Goal: Information Seeking & Learning: Learn about a topic

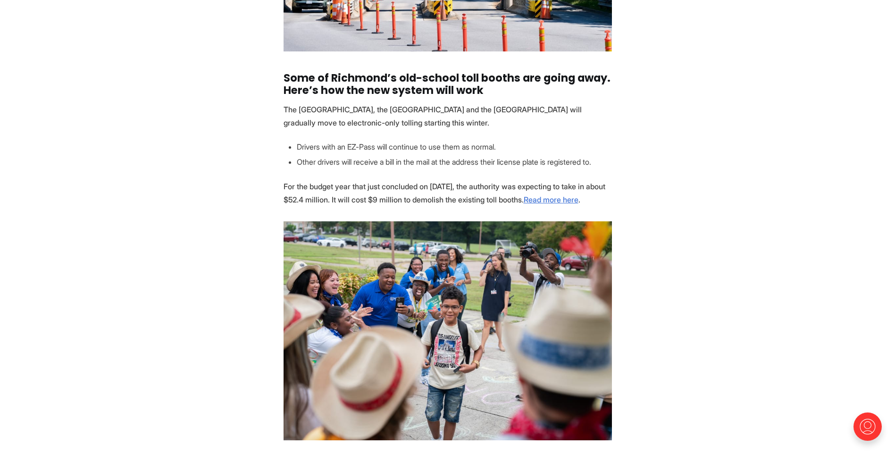
scroll to position [613, 0]
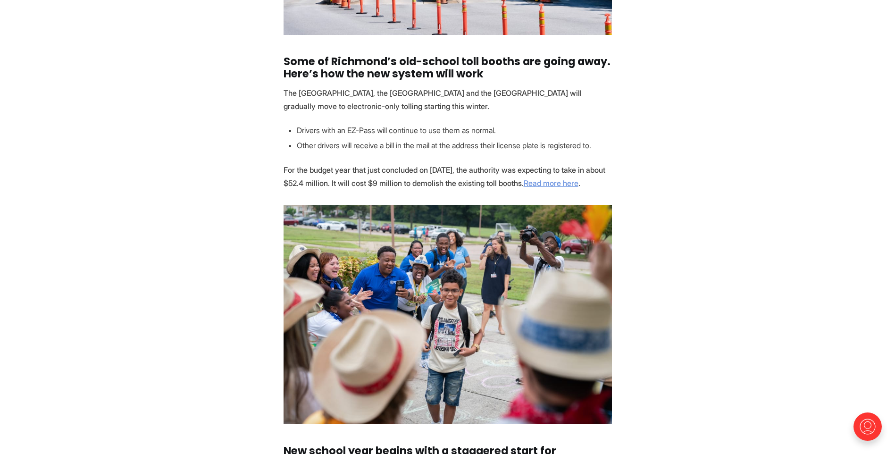
click at [547, 184] on link "Read more here" at bounding box center [550, 182] width 55 height 9
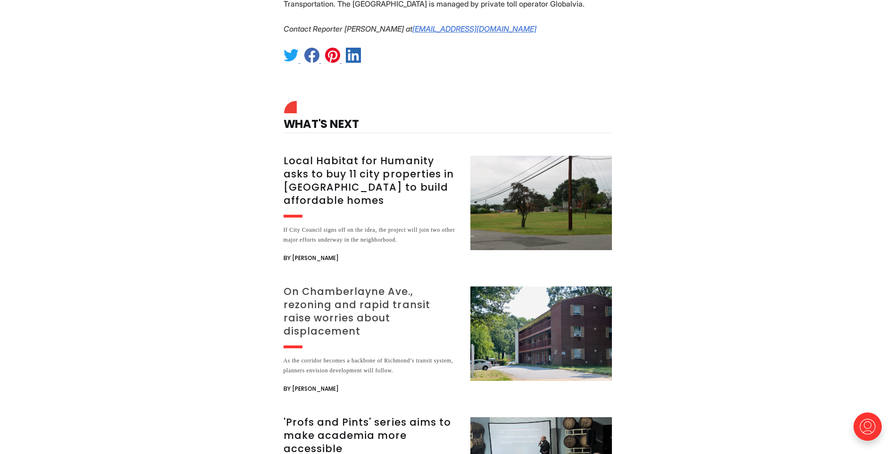
scroll to position [1792, 0]
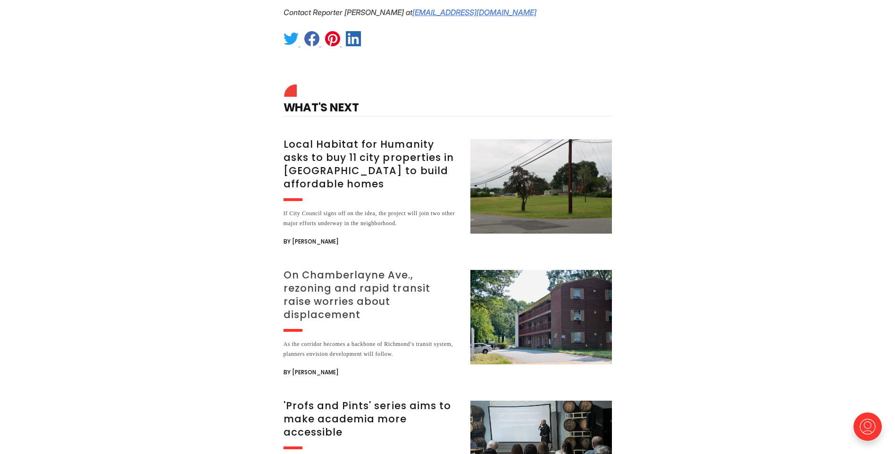
click at [330, 268] on h3 "On Chamberlayne Ave., rezoning and rapid transit raise worries about displaceme…" at bounding box center [370, 294] width 175 height 53
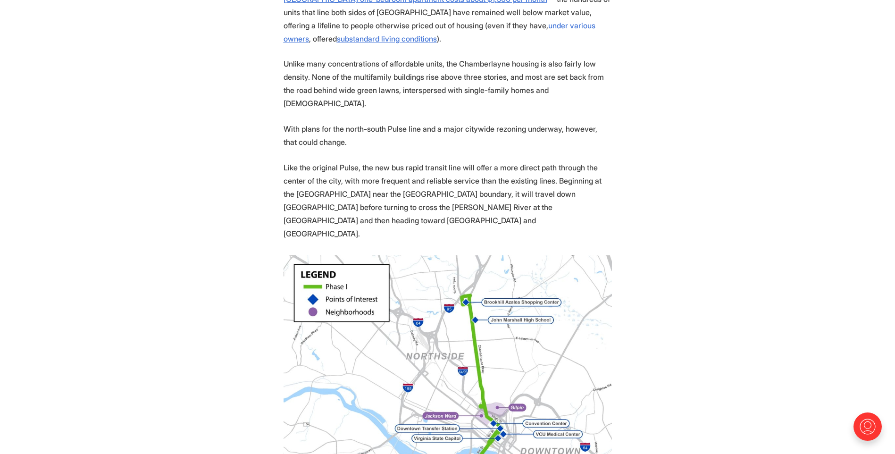
scroll to position [802, 0]
